Goal: Communication & Community: Answer question/provide support

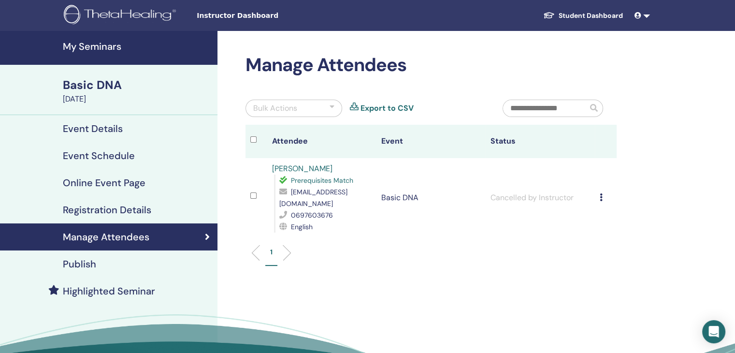
click at [97, 43] on h4 "My Seminars" at bounding box center [137, 47] width 149 height 12
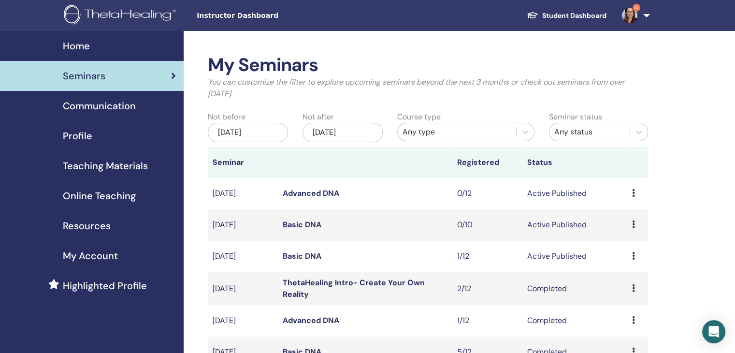
click at [630, 16] on img at bounding box center [629, 15] width 15 height 15
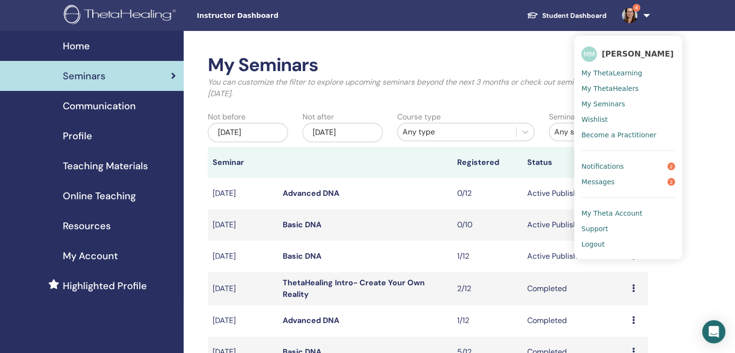
click at [600, 182] on span "Messages" at bounding box center [597, 181] width 33 height 9
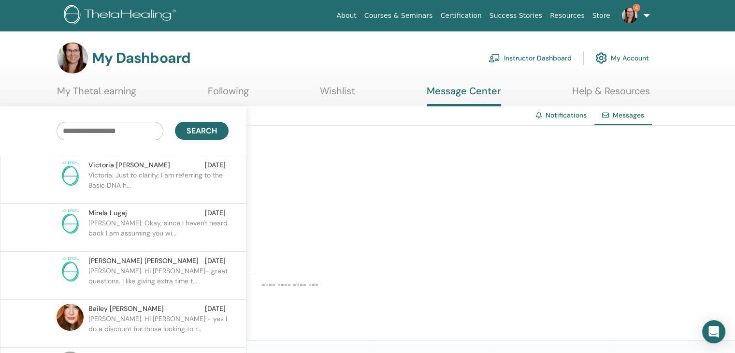
click at [190, 174] on p "Victoria: Just to clarify, I am referring to the Basic DNA h..." at bounding box center [158, 184] width 140 height 29
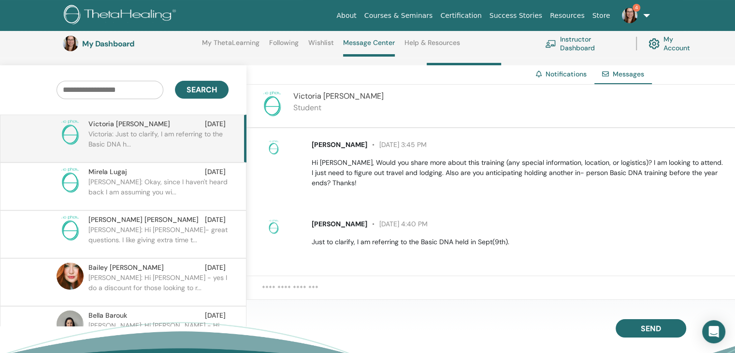
scroll to position [95, 0]
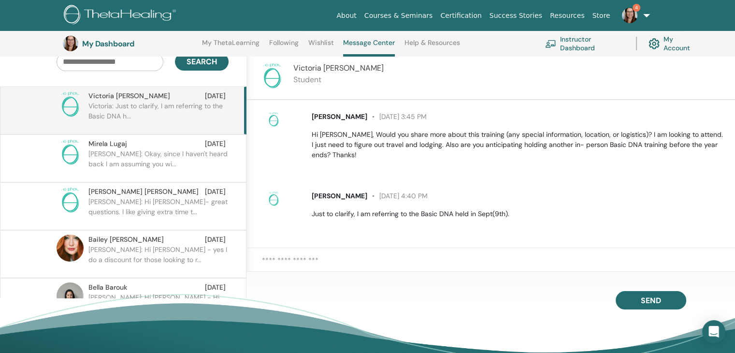
click at [406, 158] on p "Hi [PERSON_NAME], Would you share more about this training (any special informa…" at bounding box center [518, 144] width 412 height 30
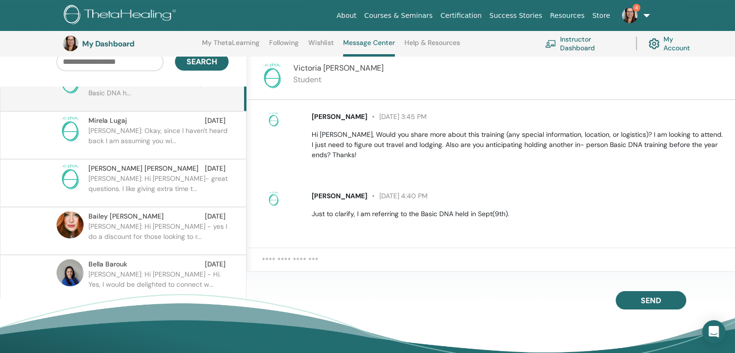
scroll to position [0, 0]
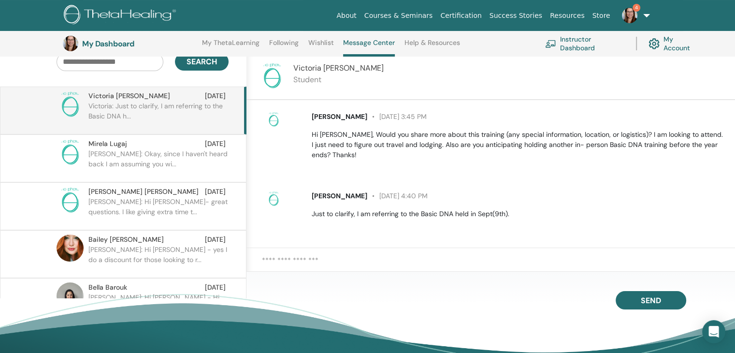
click at [593, 191] on p "[PERSON_NAME] [DATE] 4:40 PM" at bounding box center [518, 196] width 412 height 10
click at [201, 159] on p "Marie: Okay, since I haven't heard back I am assuming you wi..." at bounding box center [158, 163] width 140 height 29
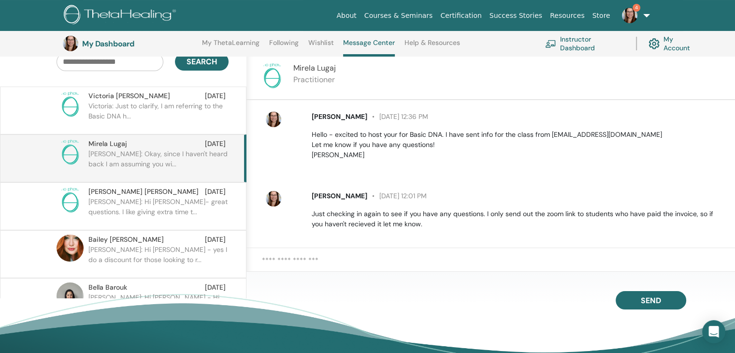
scroll to position [77, 0]
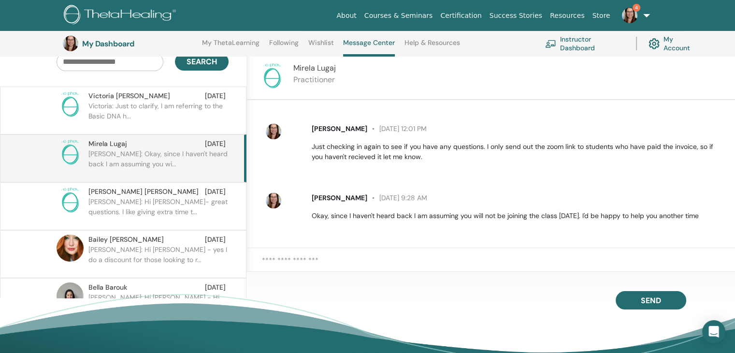
click at [187, 204] on p "Marie: Hi Tracy- great questions. I like giving extra time t..." at bounding box center [158, 211] width 140 height 29
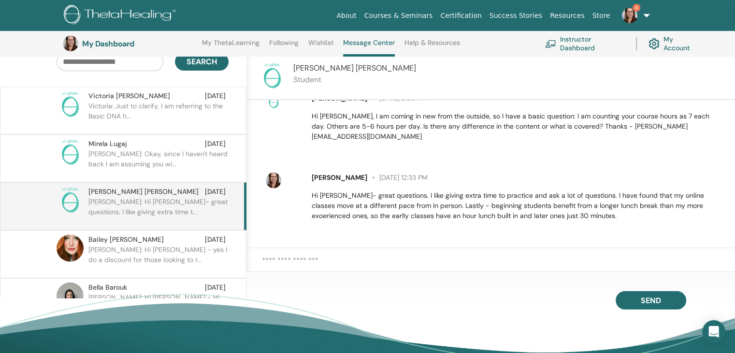
scroll to position [8, 0]
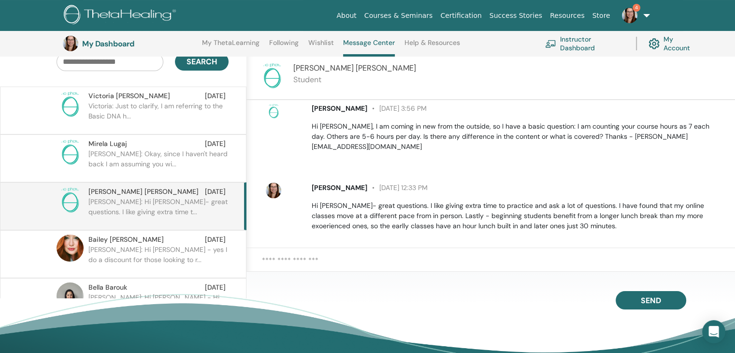
click at [180, 99] on div "Victoria Thomas Aug 25" at bounding box center [156, 96] width 137 height 10
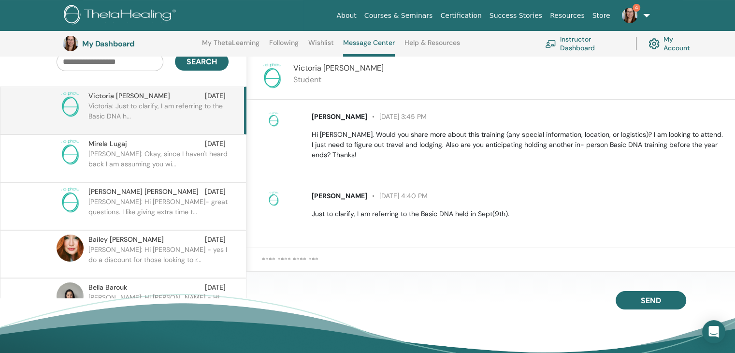
click at [338, 267] on textarea at bounding box center [498, 266] width 473 height 22
click at [390, 265] on textarea "**********" at bounding box center [498, 266] width 473 height 22
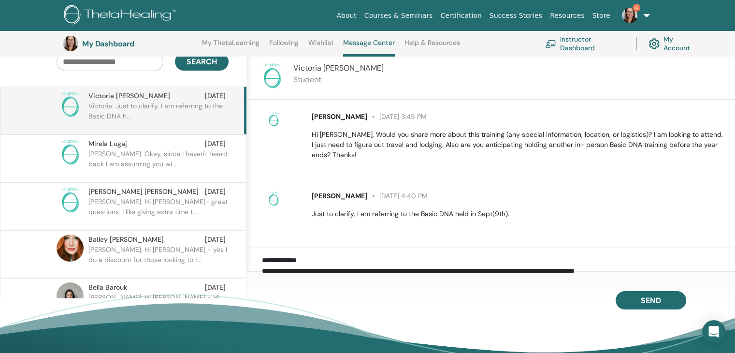
click at [662, 268] on textarea "**********" at bounding box center [498, 266] width 473 height 22
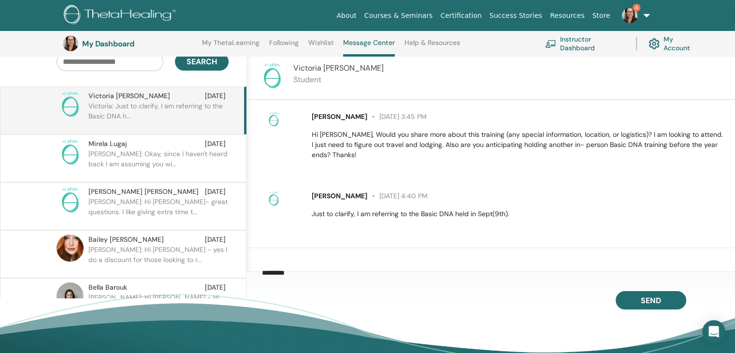
scroll to position [73, 0]
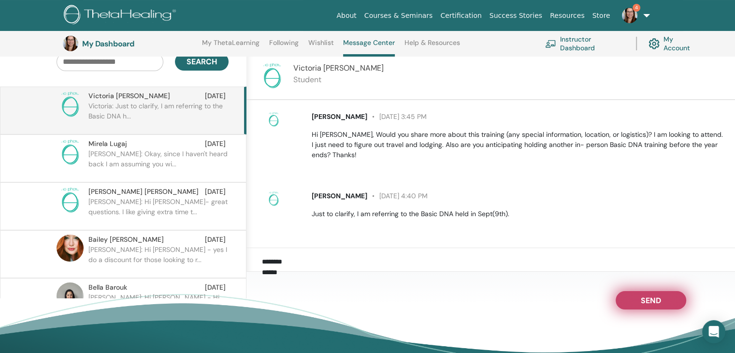
type textarea "**********"
click at [650, 302] on span "Send" at bounding box center [651, 298] width 20 height 7
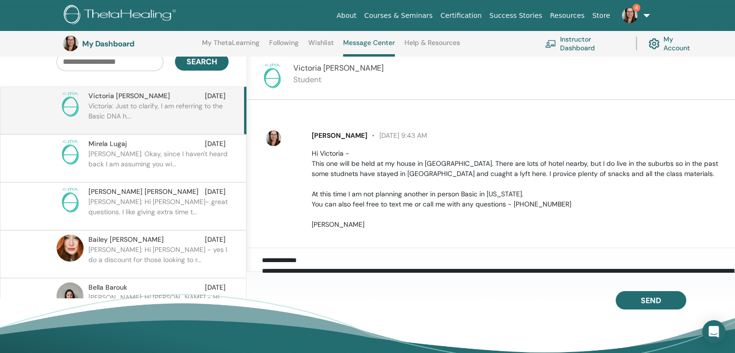
scroll to position [138, 0]
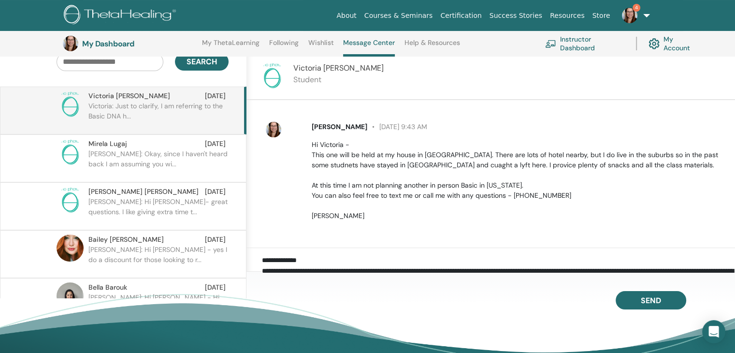
click at [630, 14] on img at bounding box center [629, 15] width 15 height 15
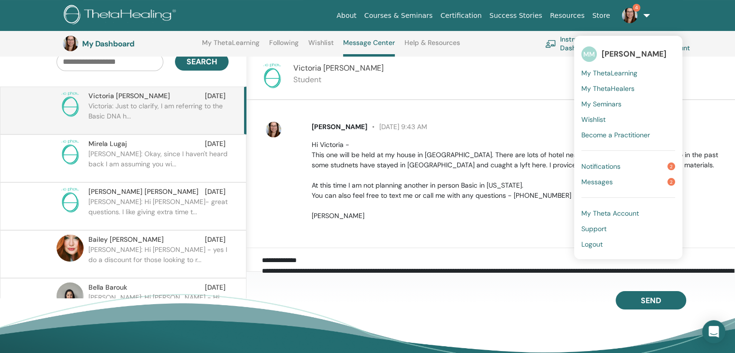
click at [603, 166] on span "Notifications" at bounding box center [600, 166] width 39 height 9
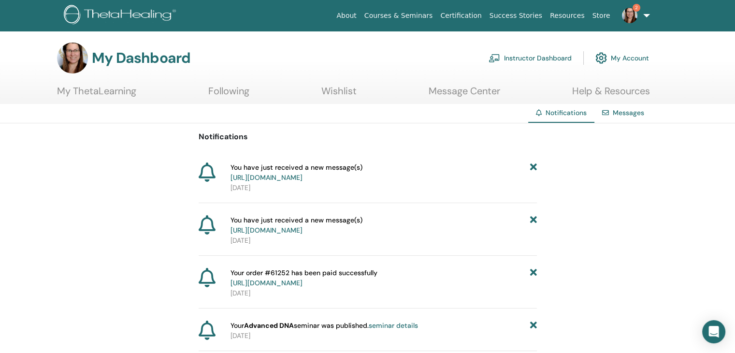
click at [541, 56] on link "Instructor Dashboard" at bounding box center [529, 57] width 83 height 21
